Goal: Task Accomplishment & Management: Manage account settings

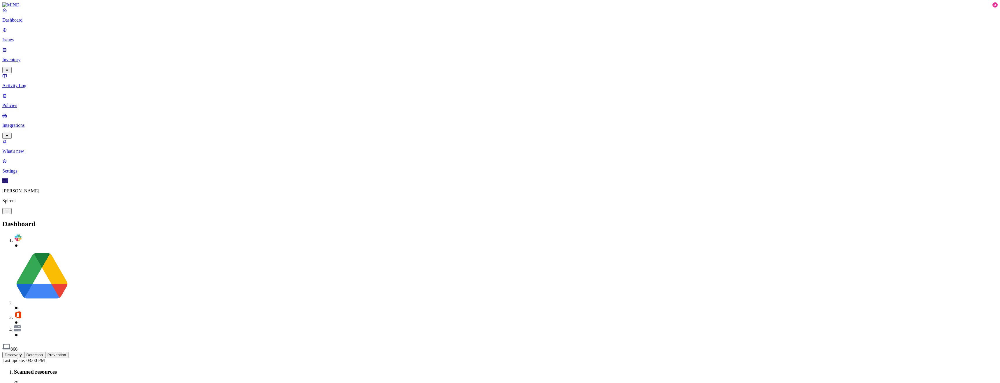
click at [27, 154] on p "What's new" at bounding box center [499, 151] width 995 height 5
click at [28, 123] on p "Integrations" at bounding box center [499, 125] width 995 height 5
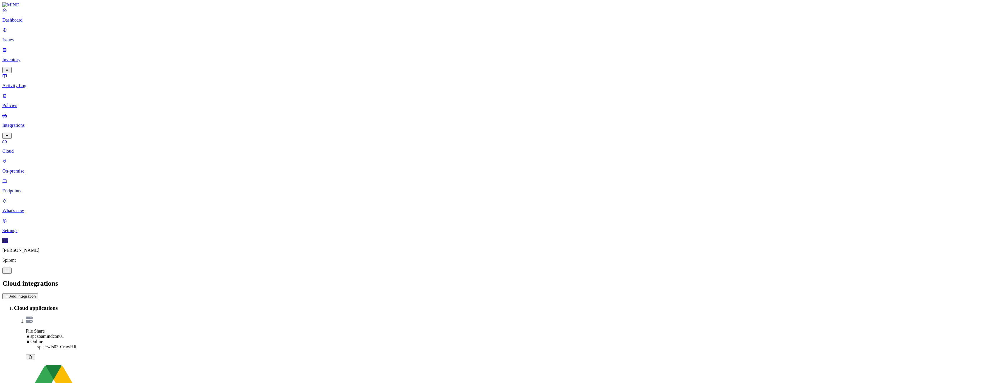
click at [29, 188] on p "Endpoints" at bounding box center [499, 190] width 995 height 5
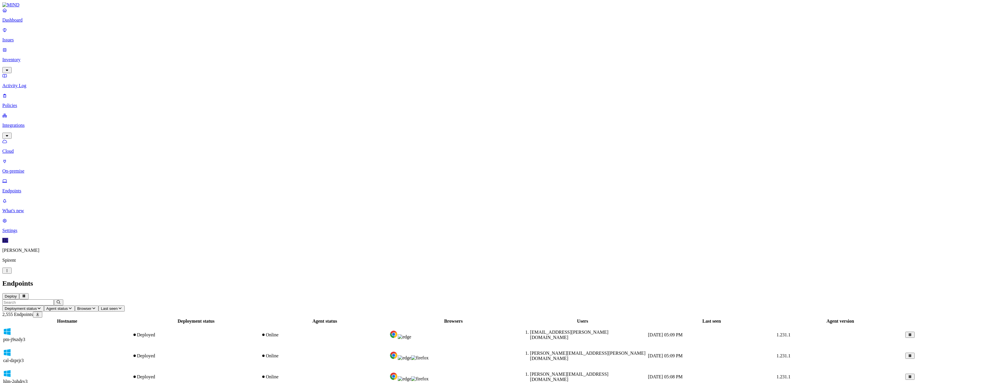
click at [19, 293] on button "Deploy" at bounding box center [10, 296] width 17 height 6
click at [25, 149] on p "Cloud" at bounding box center [499, 151] width 995 height 5
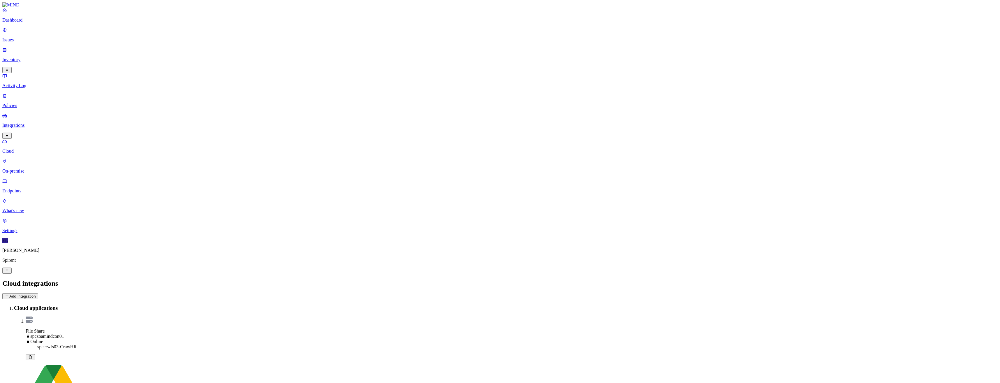
click at [27, 168] on p "On-premise" at bounding box center [499, 170] width 995 height 5
click at [24, 103] on p "Policies" at bounding box center [499, 105] width 995 height 5
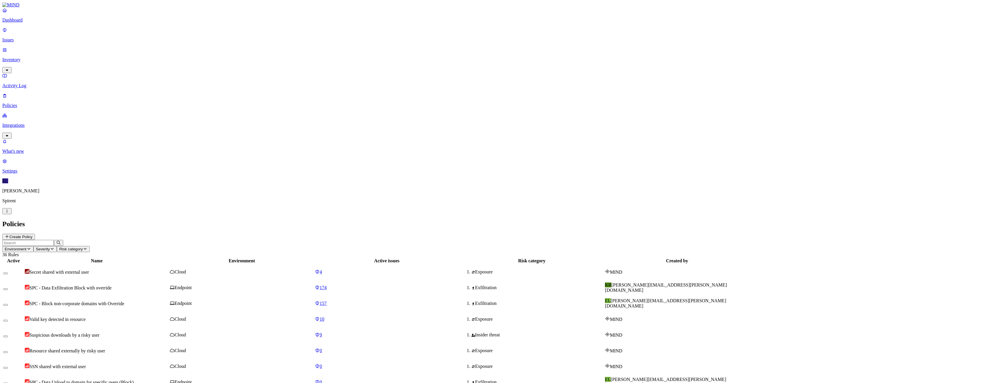
click at [24, 123] on p "Integrations" at bounding box center [499, 125] width 995 height 5
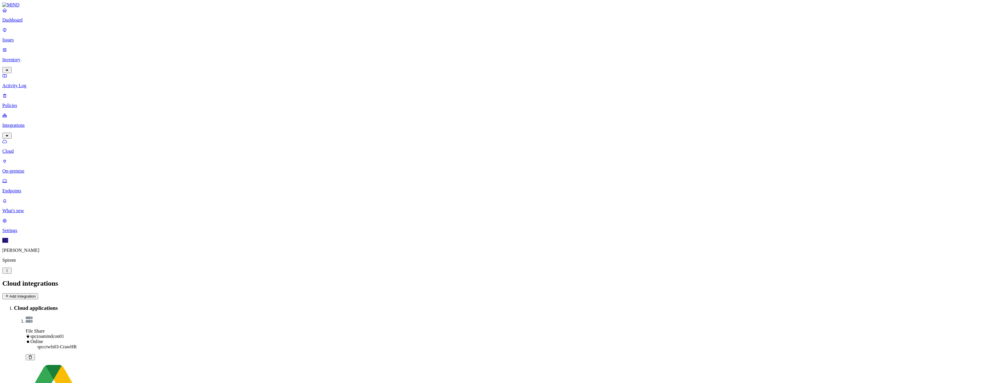
click at [38, 293] on button "Add Integration" at bounding box center [20, 296] width 36 height 6
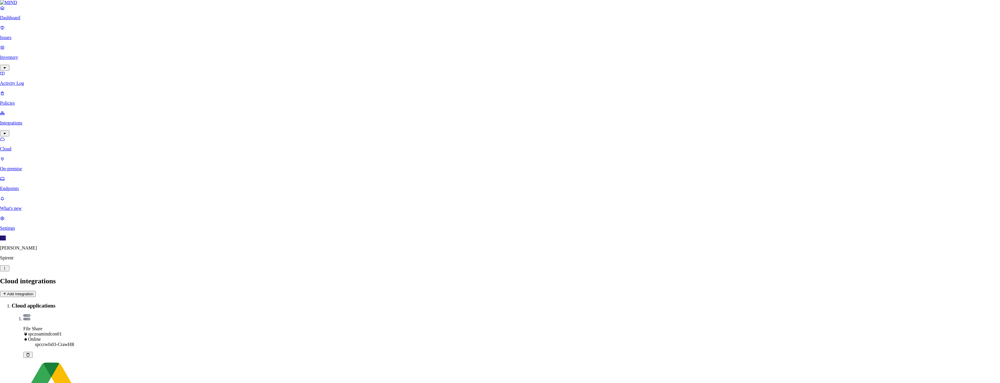
click at [39, 168] on p "On-premise" at bounding box center [499, 170] width 995 height 5
click at [27, 149] on p "Cloud" at bounding box center [499, 151] width 995 height 5
drag, startPoint x: 224, startPoint y: 182, endPoint x: 190, endPoint y: 141, distance: 53.3
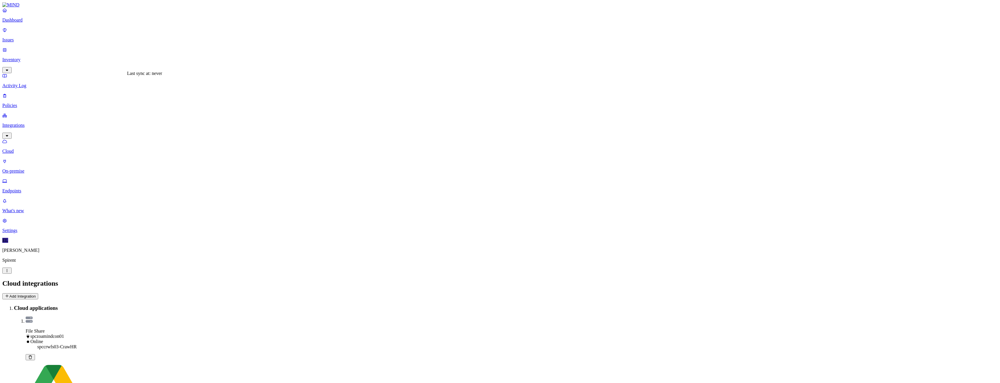
drag, startPoint x: 123, startPoint y: 83, endPoint x: 329, endPoint y: 166, distance: 222.5
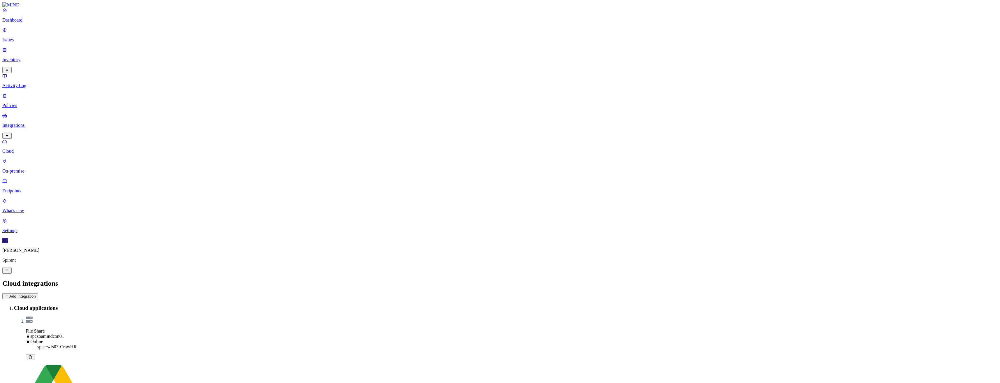
click at [27, 168] on p "On-premise" at bounding box center [499, 170] width 995 height 5
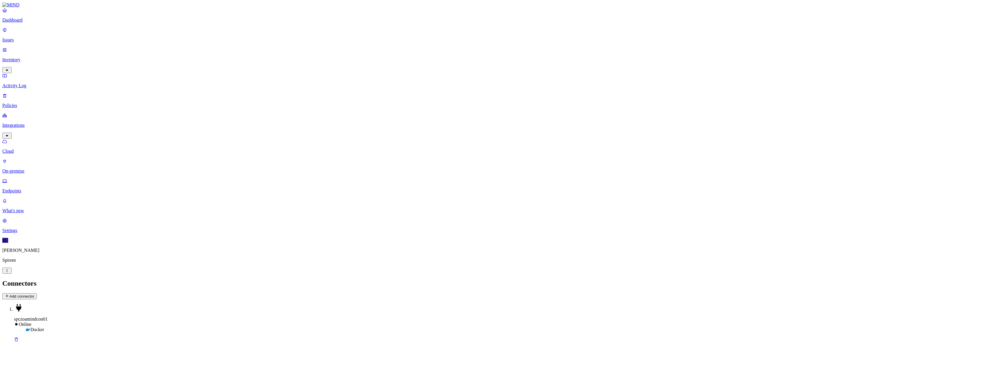
click at [24, 149] on p "Cloud" at bounding box center [499, 151] width 995 height 5
click at [38, 293] on button "Add Integration" at bounding box center [20, 296] width 36 height 6
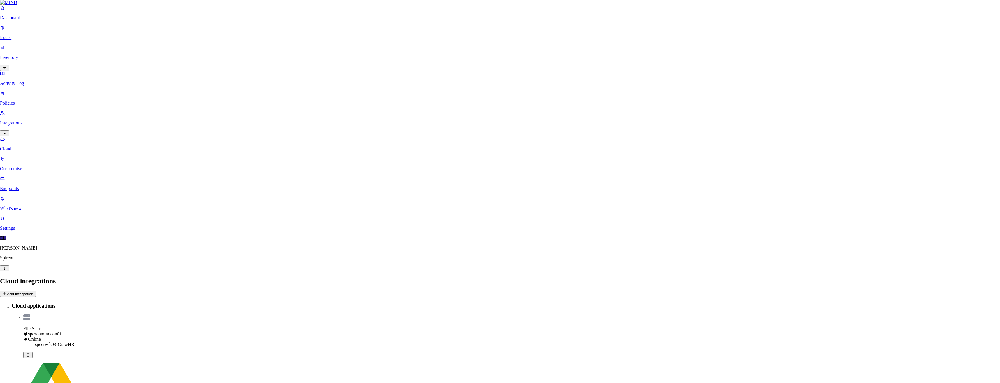
click at [27, 93] on link "Policies" at bounding box center [499, 100] width 995 height 15
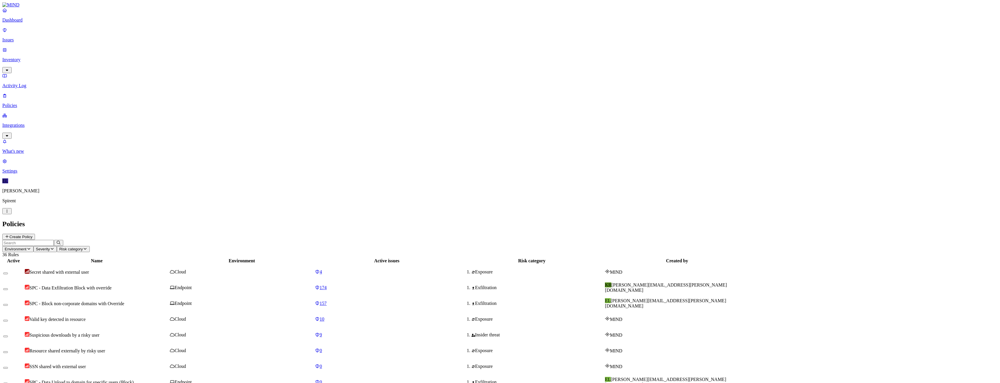
click at [112, 285] on span "SPC - Data Exfiltration Block with override" at bounding box center [70, 287] width 82 height 5
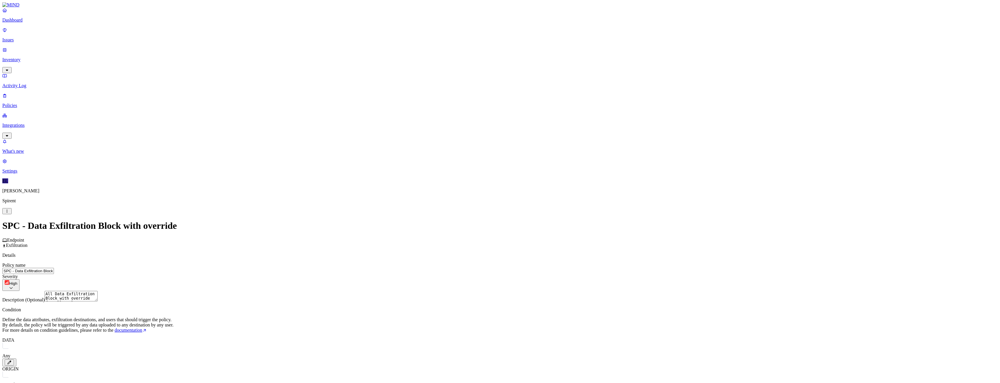
scroll to position [173, 0]
click at [619, 279] on html "Dashboard Issues Inventory Activity Log Policies Integrations What's new 1 Sett…" at bounding box center [500, 340] width 1000 height 680
click at [720, 267] on html "Dashboard Issues Inventory Activity Log Policies Integrations What's new 1 Sett…" at bounding box center [500, 341] width 1000 height 683
click at [621, 277] on html "Dashboard Issues Inventory Activity Log Policies Integrations What's new 1 Sett…" at bounding box center [500, 340] width 1000 height 680
click at [485, 295] on button "Add notification channel" at bounding box center [459, 292] width 51 height 6
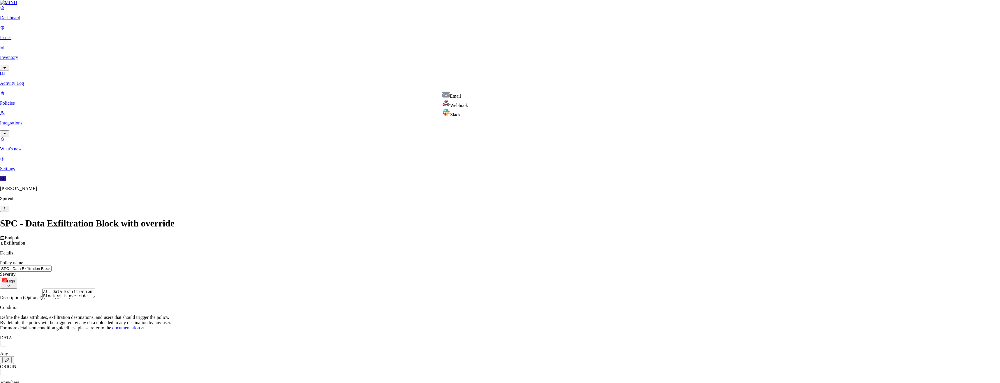
click at [619, 335] on html "Dashboard Issues Inventory Activity Log Policies Integrations What's new 1 Sett…" at bounding box center [500, 340] width 1000 height 680
select select "1"
